Goal: Information Seeking & Learning: Learn about a topic

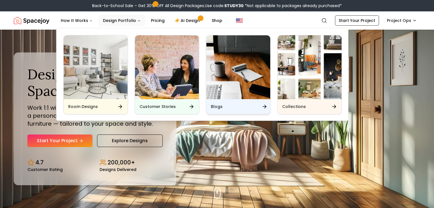
click at [238, 81] on img "Main" at bounding box center [238, 67] width 64 height 64
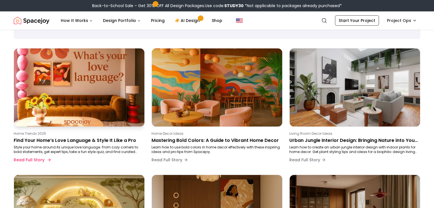
scroll to position [31, 0]
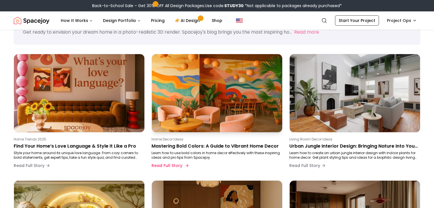
click at [193, 95] on img at bounding box center [217, 93] width 137 height 82
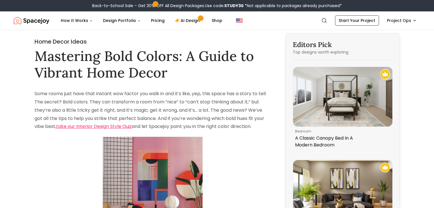
drag, startPoint x: 34, startPoint y: 55, endPoint x: 269, endPoint y: 128, distance: 246.0
copy div "Mastering Bold Colors: A Guide to Vibrant Home Decor Some rooms just have that …"
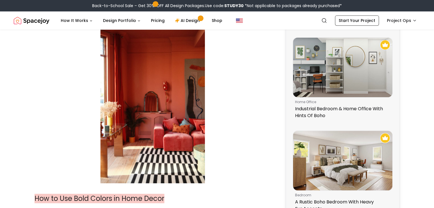
scroll to position [309, 0]
click at [169, 101] on img at bounding box center [152, 105] width 104 height 157
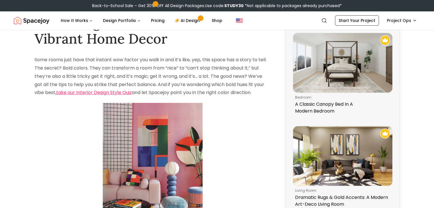
scroll to position [0, 0]
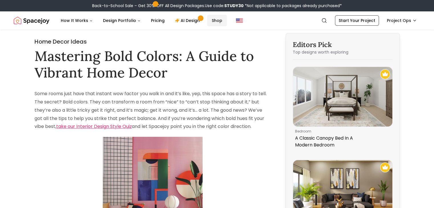
click at [215, 20] on link "Shop" at bounding box center [217, 20] width 20 height 11
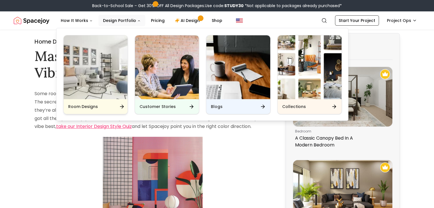
click at [98, 73] on img "Main" at bounding box center [96, 67] width 64 height 64
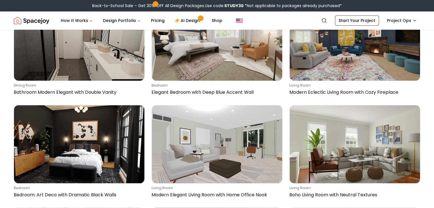
scroll to position [534, 0]
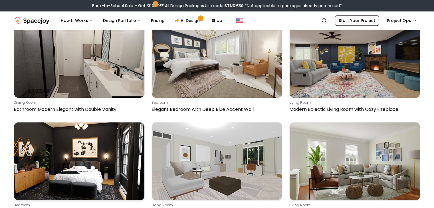
click at [89, 122] on img at bounding box center [79, 161] width 130 height 78
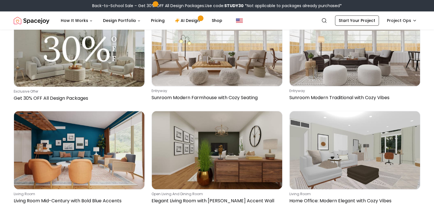
scroll to position [339, 0]
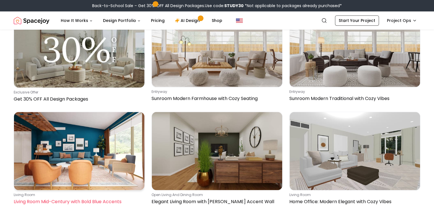
click at [75, 127] on img at bounding box center [79, 151] width 130 height 78
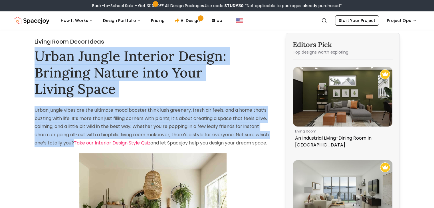
drag, startPoint x: 38, startPoint y: 56, endPoint x: 88, endPoint y: 141, distance: 98.3
click at [36, 58] on h1 "Urban Jungle Interior Design: Bringing Nature into Your Living Space" at bounding box center [153, 72] width 236 height 49
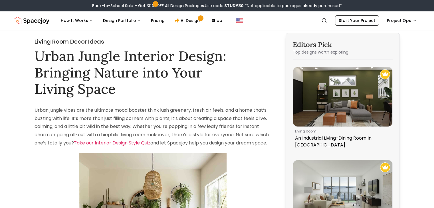
drag, startPoint x: 36, startPoint y: 58, endPoint x: 90, endPoint y: 143, distance: 100.7
copy div "Urban Jungle Interior Design: Bringing Nature into Your Living Space Urban jung…"
click at [68, 64] on h1 "Urban Jungle Interior Design: Bringing Nature into Your Living Space" at bounding box center [153, 72] width 236 height 49
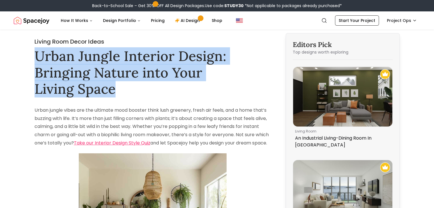
drag, startPoint x: 35, startPoint y: 53, endPoint x: 102, endPoint y: 94, distance: 78.9
click at [102, 94] on h1 "Urban Jungle Interior Design: Bringing Nature into Your Living Space" at bounding box center [153, 72] width 236 height 49
copy h1 "Urban Jungle Interior Design: Bringing Nature into Your Living Space"
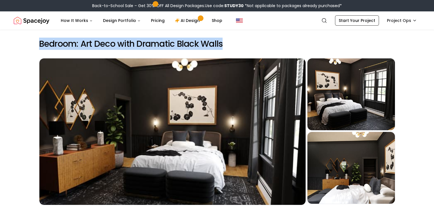
drag, startPoint x: 18, startPoint y: 44, endPoint x: 219, endPoint y: 46, distance: 200.7
click at [219, 46] on h2 "Bedroom: Art Deco with Dramatic Black Walls" at bounding box center [217, 44] width 356 height 10
copy h2 "Bedroom: Art Deco with Dramatic Black Walls"
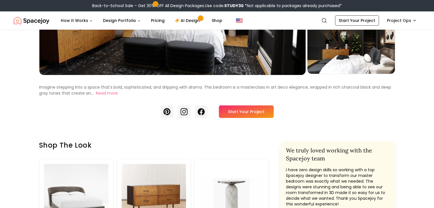
scroll to position [143, 0]
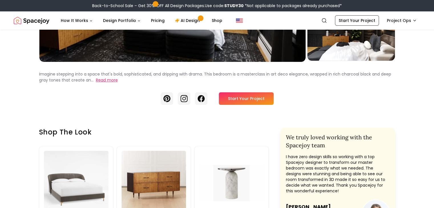
click at [96, 83] on button "Read more" at bounding box center [107, 80] width 22 height 6
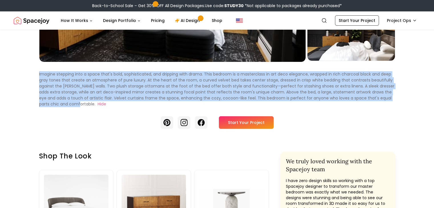
drag, startPoint x: 16, startPoint y: 88, endPoint x: 253, endPoint y: 117, distance: 238.9
copy p "Imagine stepping into a space that's bold, sophisticated, and dripping with dra…"
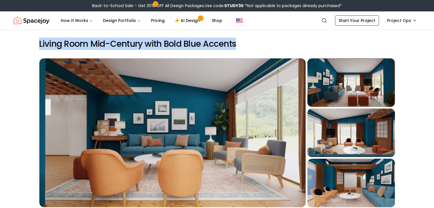
drag, startPoint x: 17, startPoint y: 45, endPoint x: 223, endPoint y: 45, distance: 206.4
copy h2 "Living Room Mid-Century with Bold Blue Accents"
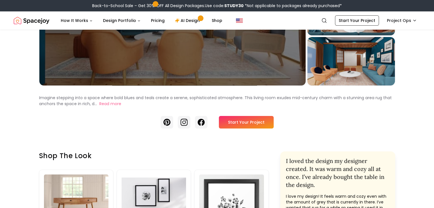
scroll to position [122, 0]
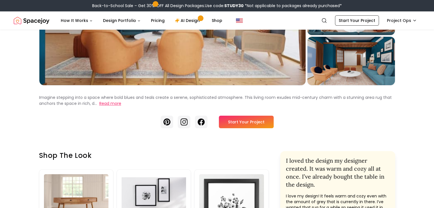
click at [99, 107] on button "Read more" at bounding box center [110, 104] width 22 height 6
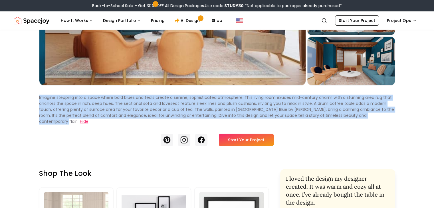
drag, startPoint x: 18, startPoint y: 113, endPoint x: 233, endPoint y: 134, distance: 215.9
copy p "Imagine stepping into a space where bold blues and teals create a serene, sophi…"
